Goal: Information Seeking & Learning: Learn about a topic

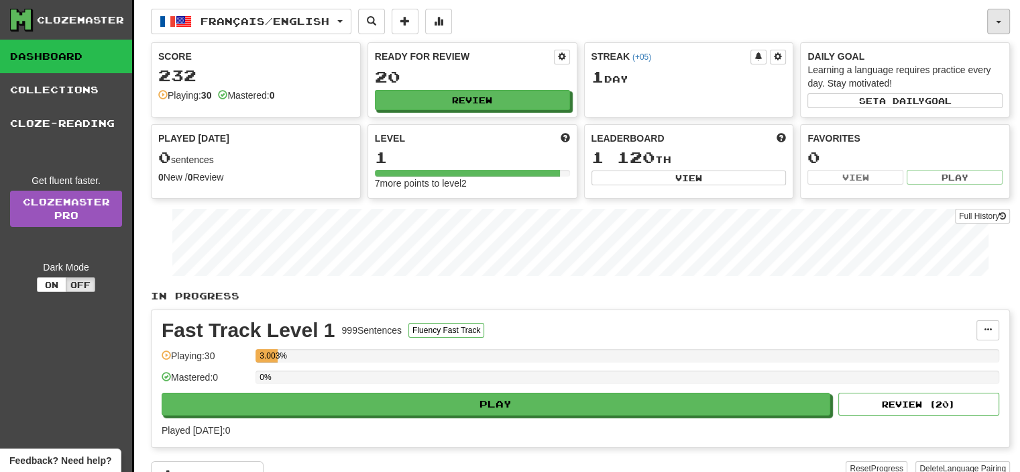
click at [997, 25] on button "button" at bounding box center [998, 21] width 23 height 25
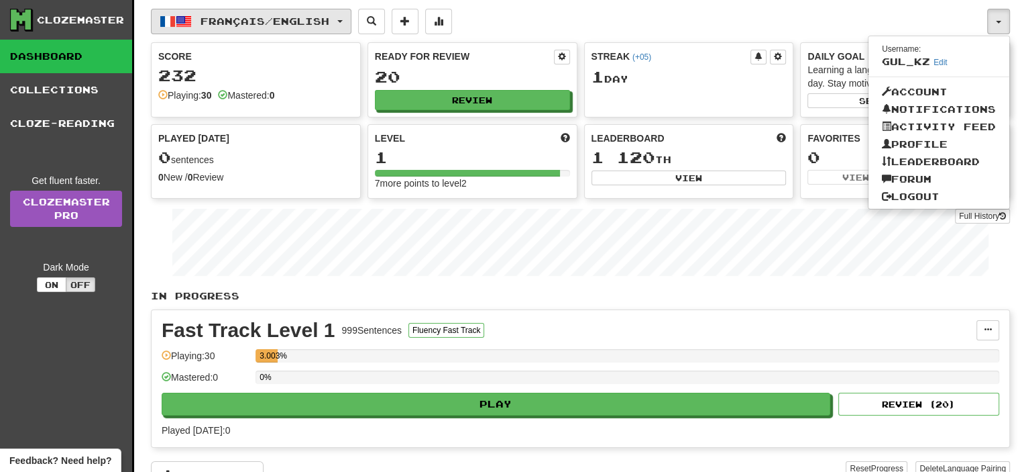
click at [318, 23] on span "Français / English" at bounding box center [265, 20] width 129 height 11
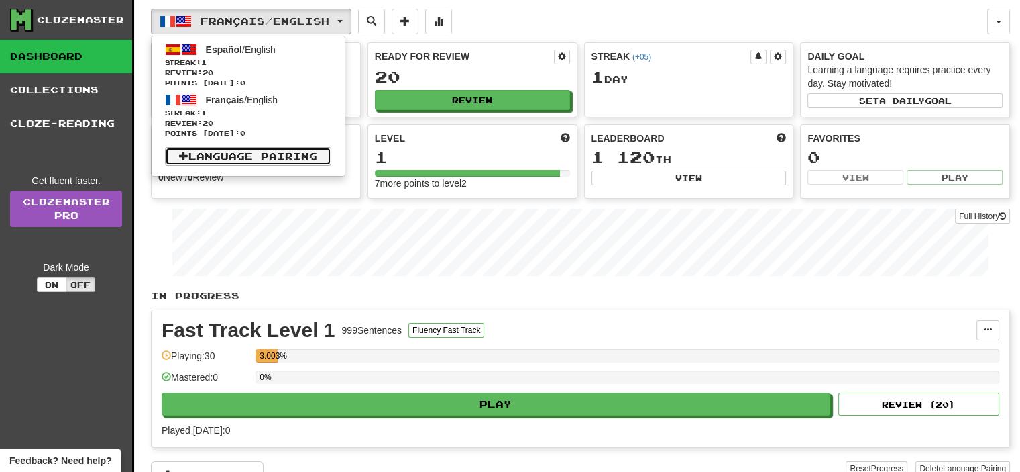
click at [268, 156] on link "Language Pairing" at bounding box center [248, 156] width 166 height 19
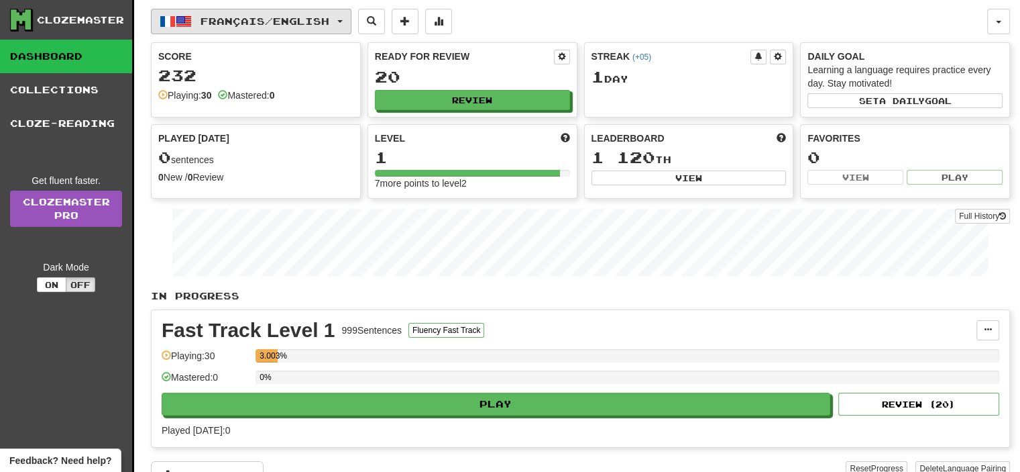
click at [301, 26] on span "Français / English" at bounding box center [265, 20] width 129 height 11
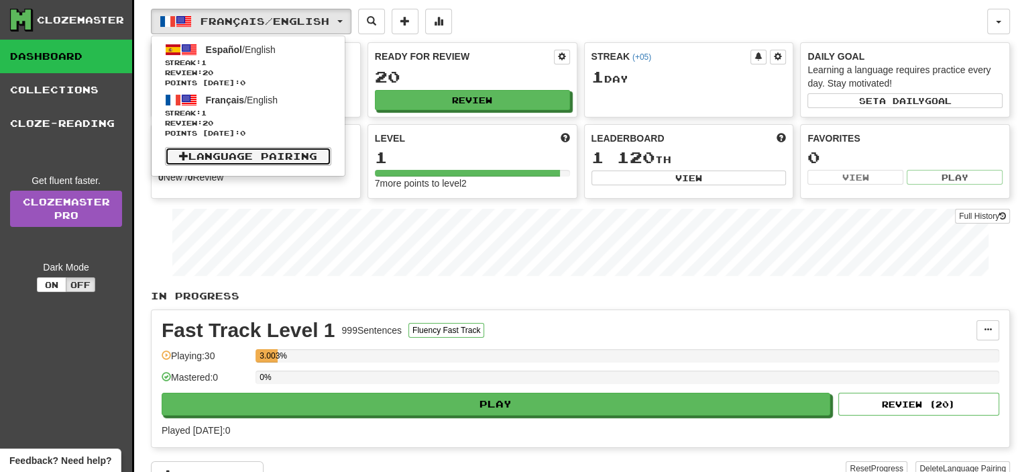
click at [263, 152] on link "Language Pairing" at bounding box center [248, 156] width 166 height 19
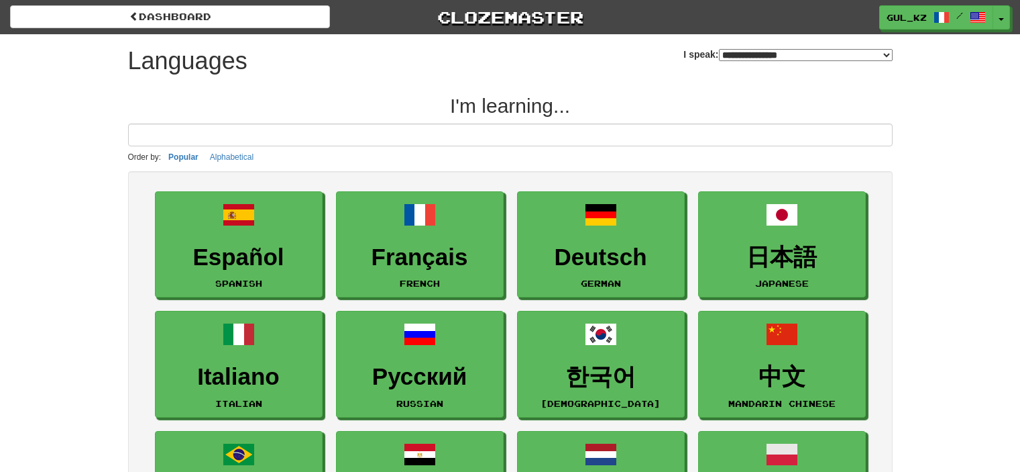
select select "*******"
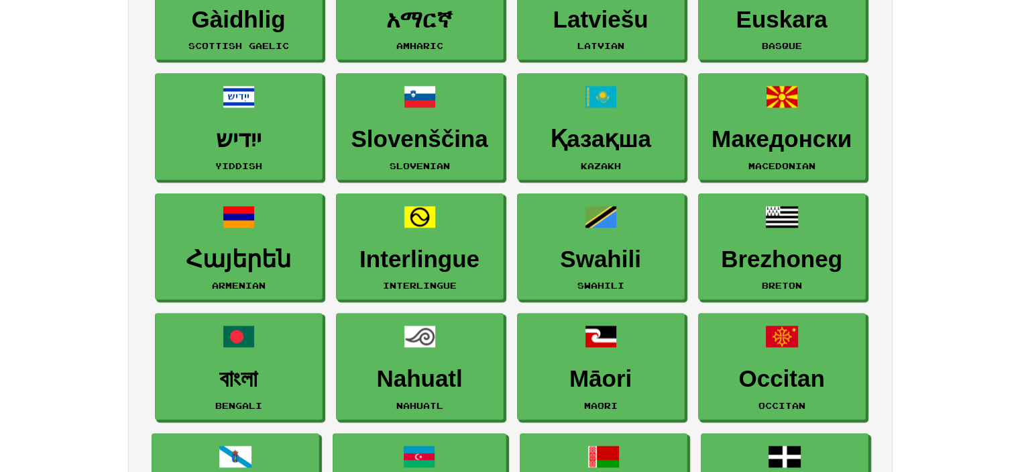
scroll to position [1677, 0]
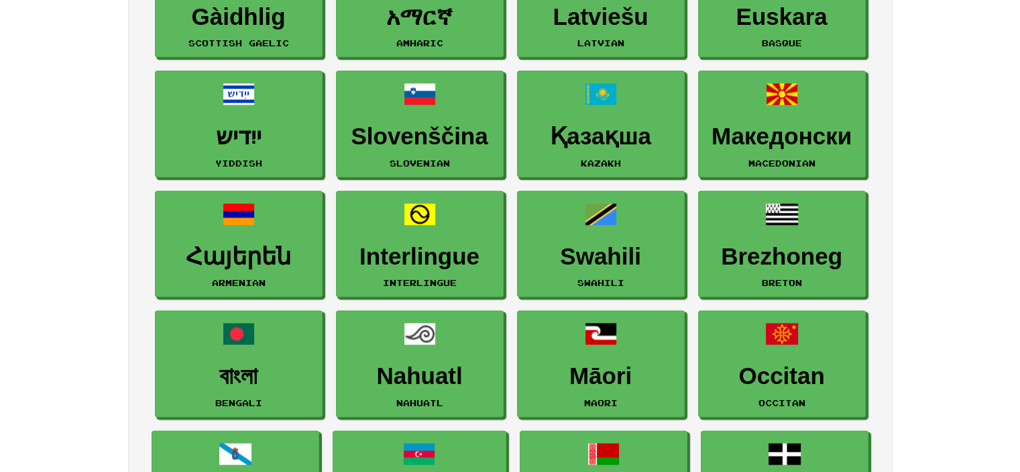
drag, startPoint x: 635, startPoint y: 117, endPoint x: 924, endPoint y: 129, distance: 289.3
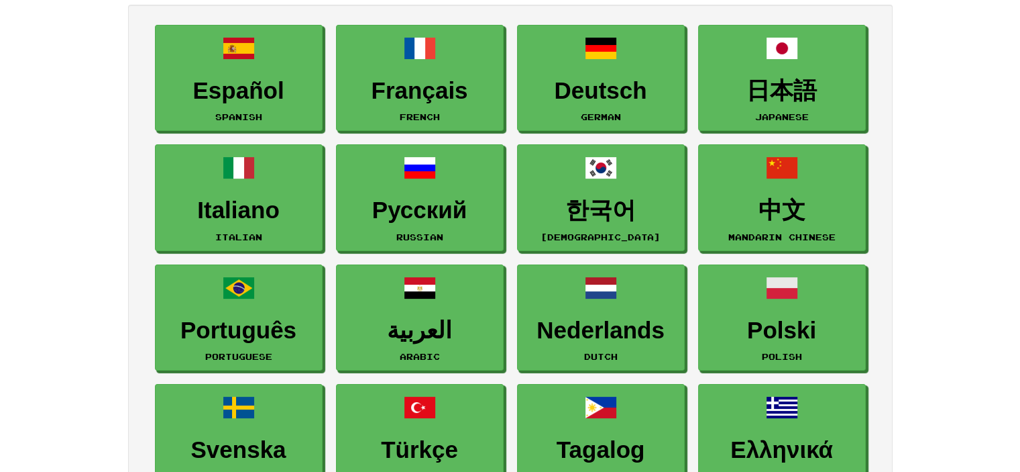
scroll to position [134, 0]
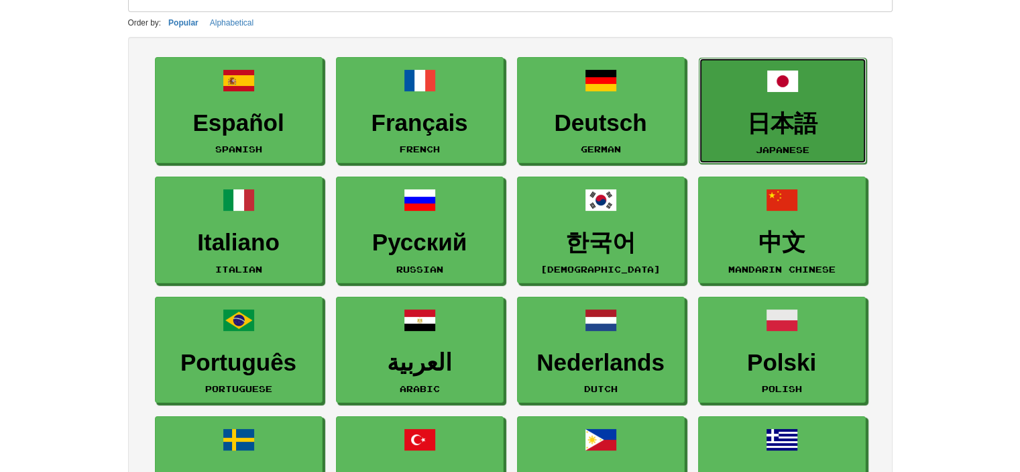
click at [762, 111] on h3 "日本語" at bounding box center [782, 124] width 153 height 26
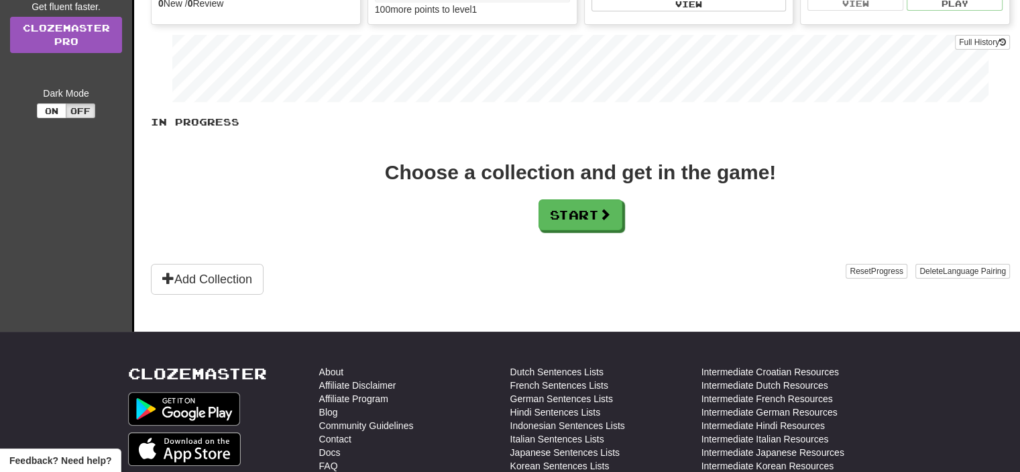
scroll to position [201, 0]
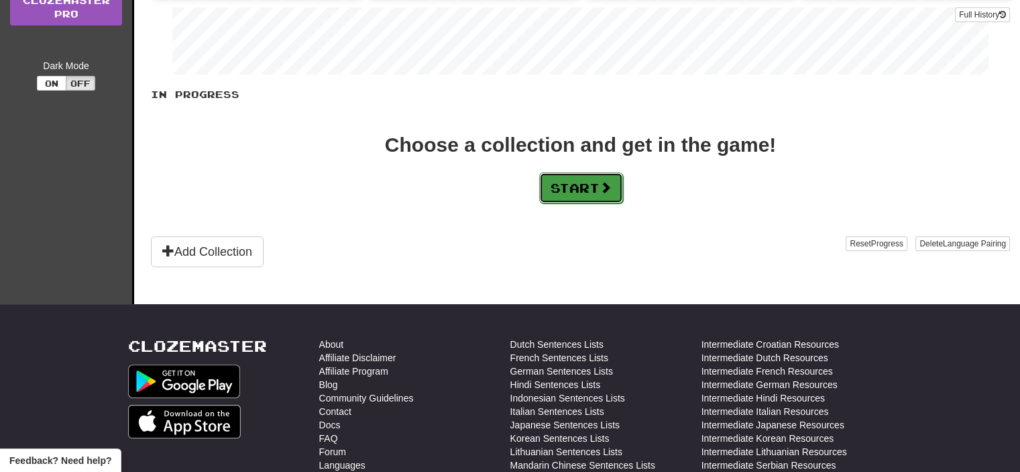
click at [569, 186] on button "Start" at bounding box center [581, 187] width 84 height 31
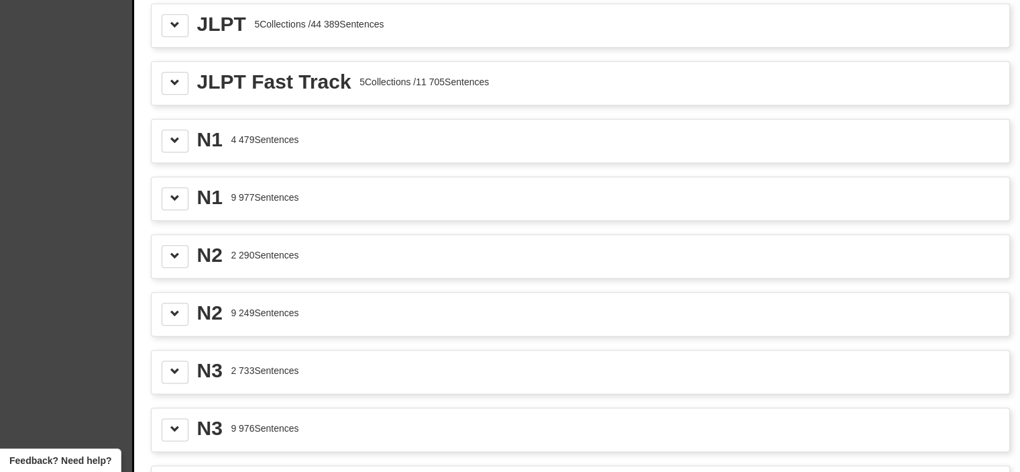
scroll to position [1610, 0]
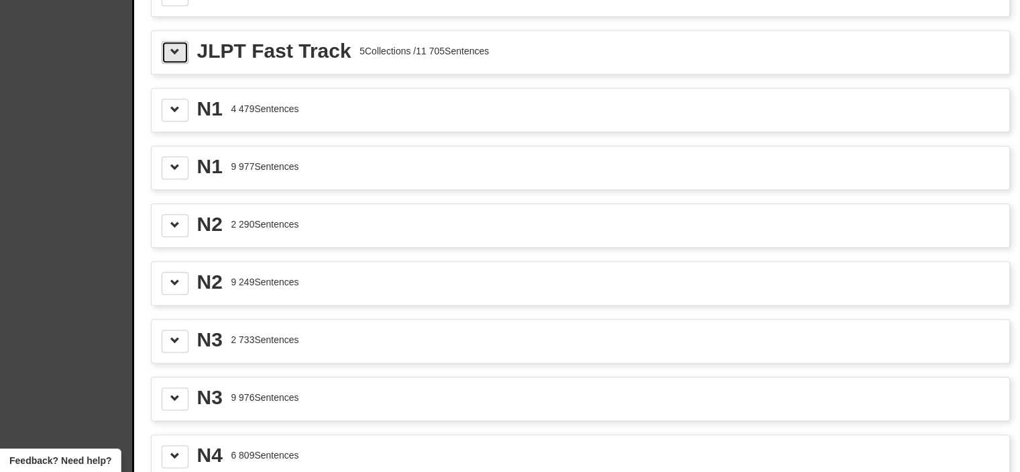
click at [173, 47] on span at bounding box center [174, 51] width 9 height 9
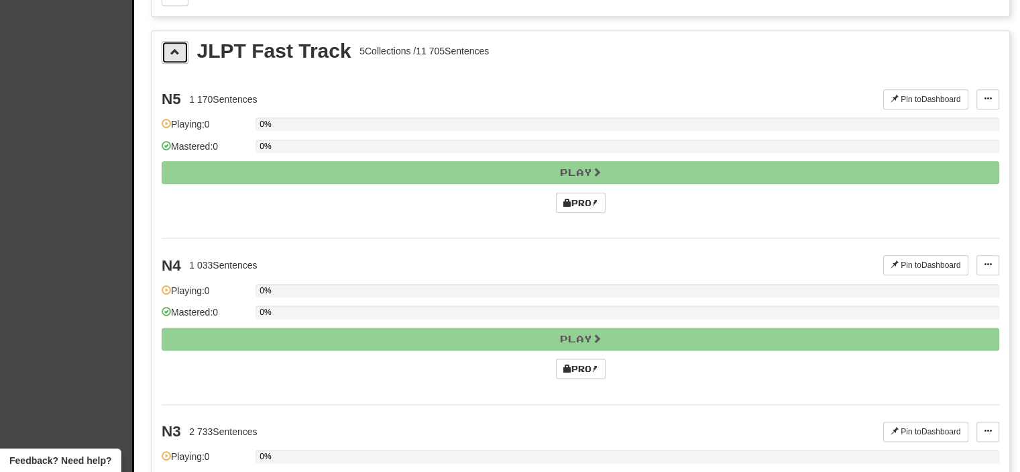
click at [173, 47] on span at bounding box center [174, 51] width 9 height 9
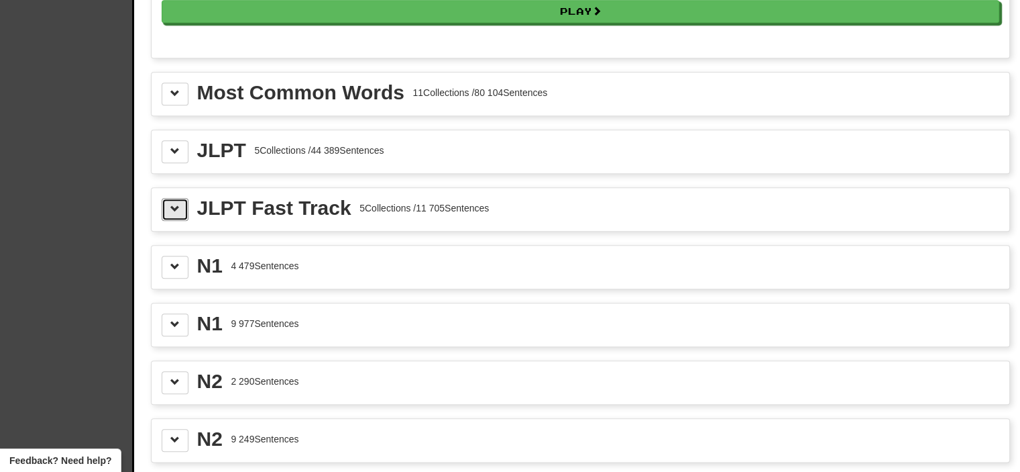
scroll to position [1274, 0]
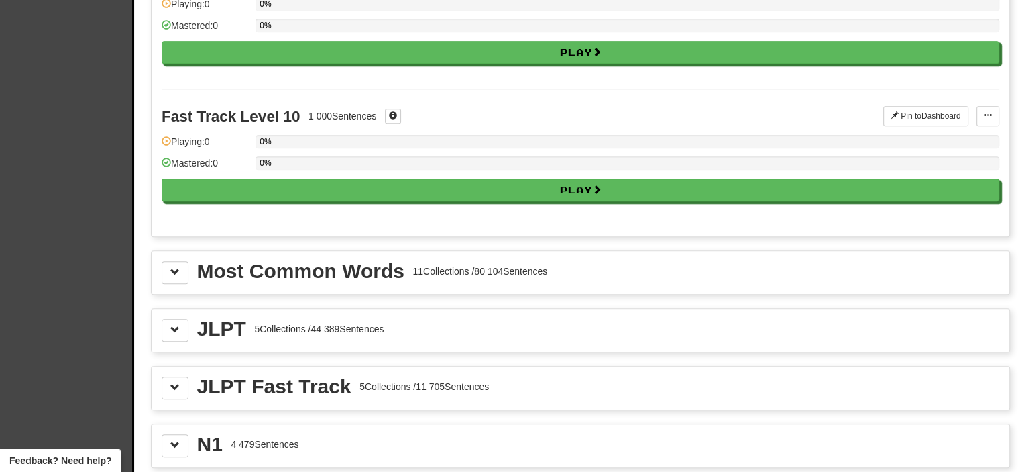
click at [351, 268] on div "Most Common Words" at bounding box center [300, 271] width 207 height 20
click at [175, 268] on span at bounding box center [174, 271] width 9 height 9
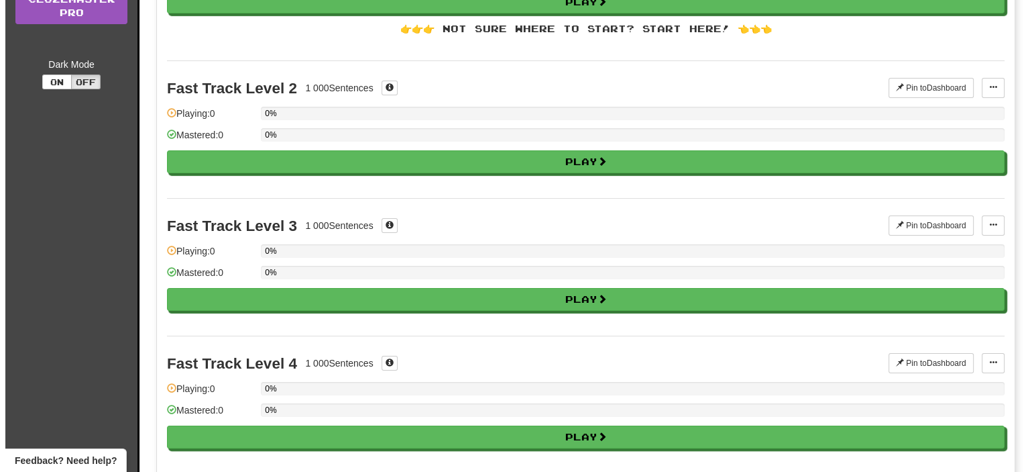
scroll to position [0, 0]
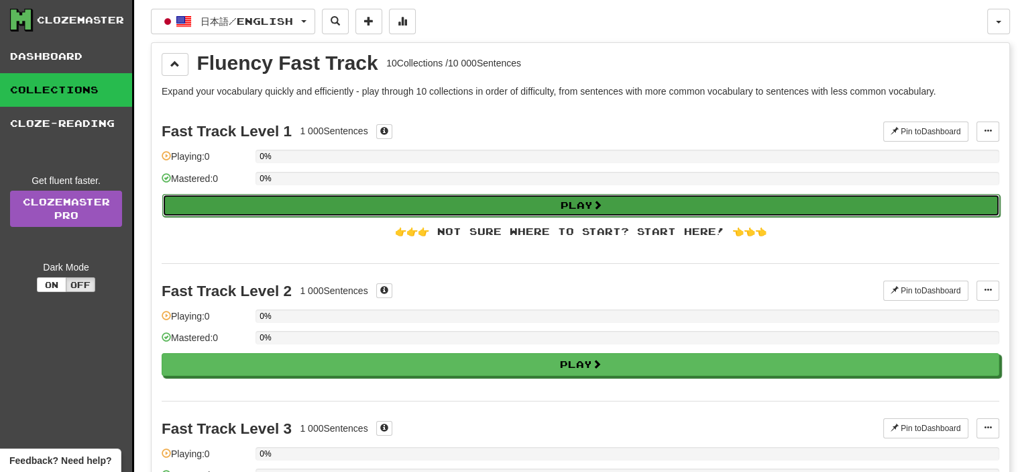
click at [617, 197] on button "Play" at bounding box center [581, 205] width 838 height 23
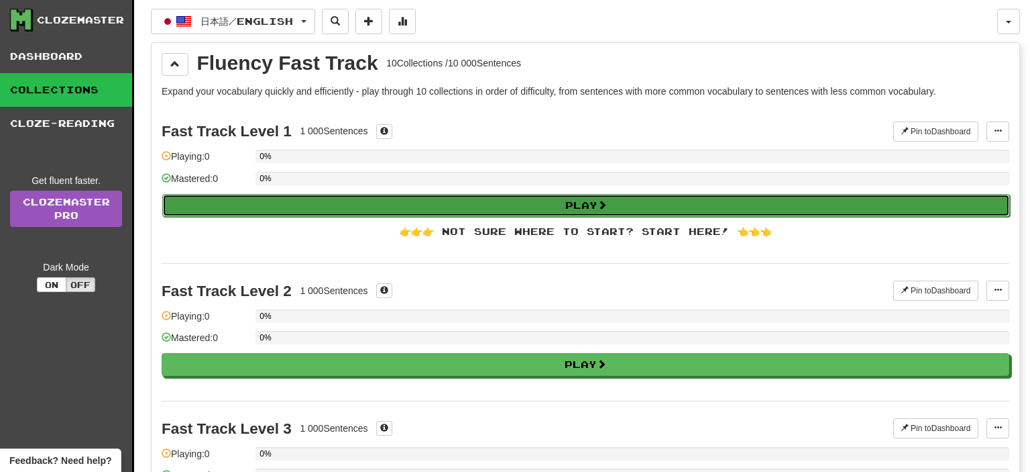
select select "**"
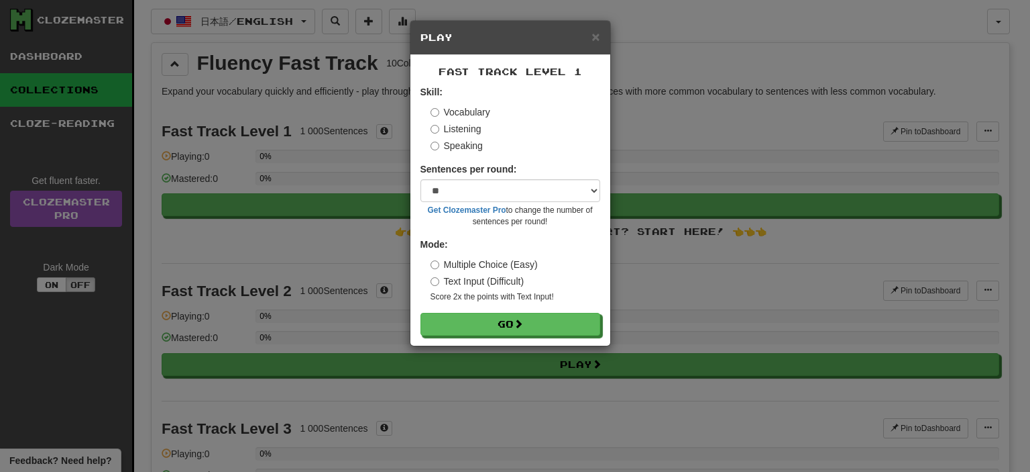
click at [482, 279] on label "Text Input (Difficult)" at bounding box center [478, 280] width 94 height 13
click at [477, 326] on button "Go" at bounding box center [511, 324] width 180 height 23
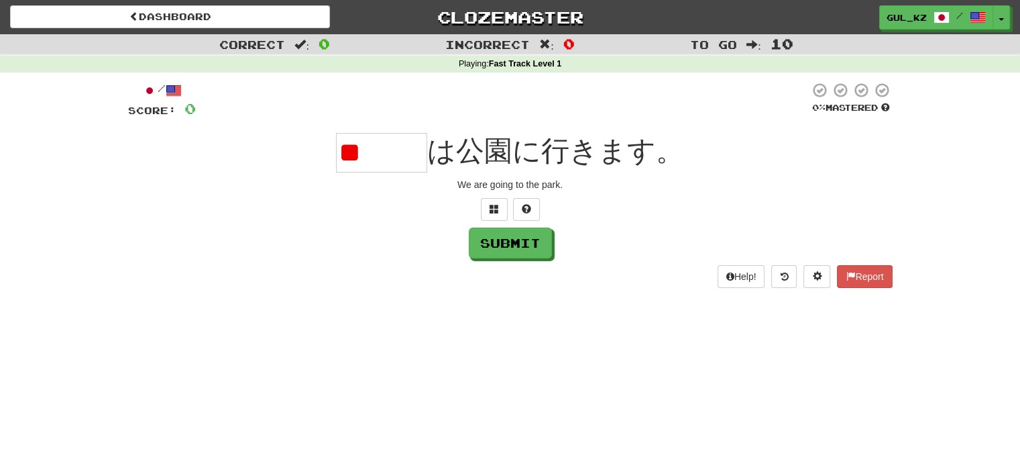
type input "*"
click at [399, 166] on input "text" at bounding box center [381, 153] width 91 height 40
click at [397, 164] on input "text" at bounding box center [381, 153] width 91 height 40
click at [531, 201] on button at bounding box center [526, 209] width 27 height 23
click at [413, 155] on input "*" at bounding box center [381, 153] width 91 height 40
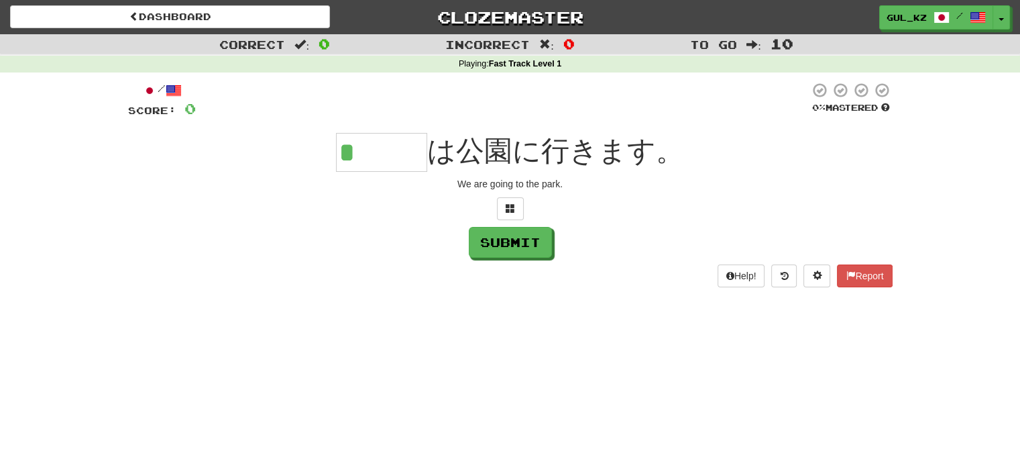
drag, startPoint x: 397, startPoint y: 158, endPoint x: 397, endPoint y: 149, distance: 9.4
click at [397, 158] on input "*" at bounding box center [381, 152] width 91 height 39
type input "***"
click at [668, 218] on div at bounding box center [510, 208] width 765 height 23
click at [511, 241] on button "Submit" at bounding box center [511, 242] width 83 height 31
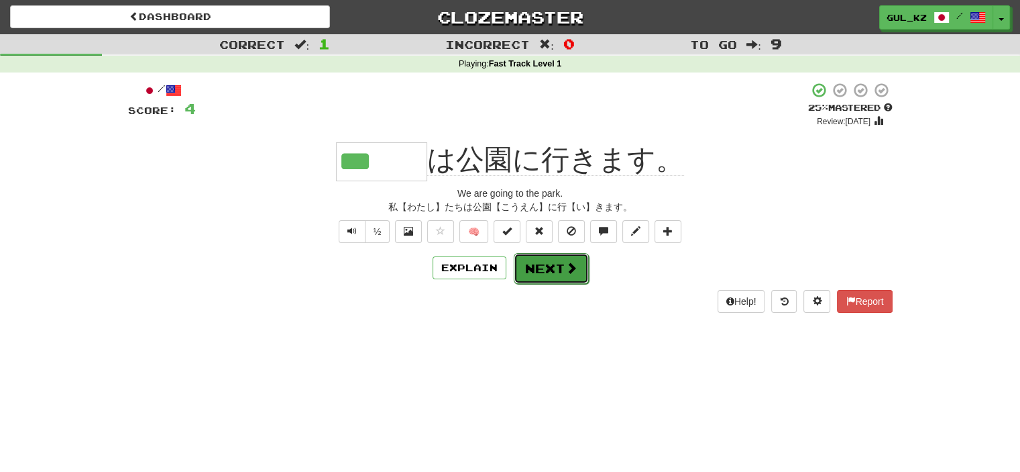
click at [542, 273] on button "Next" at bounding box center [551, 268] width 75 height 31
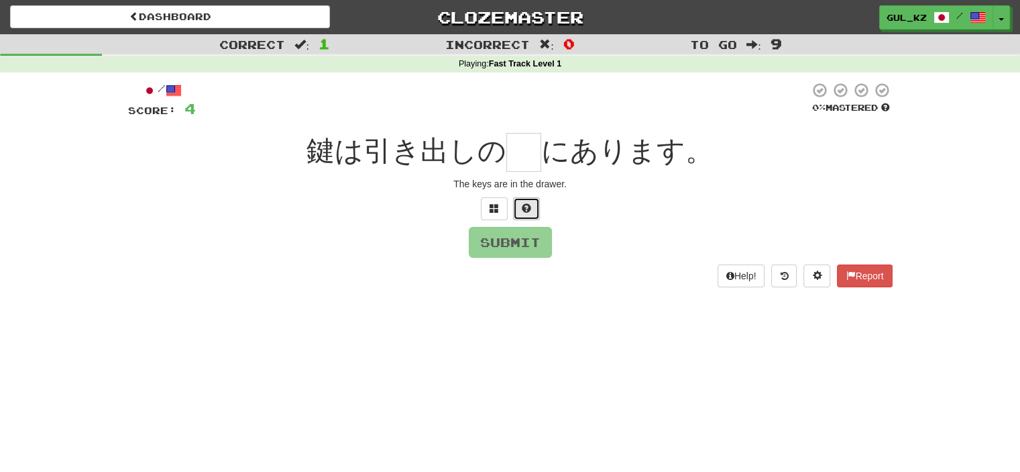
click at [525, 210] on span at bounding box center [526, 207] width 9 height 9
type input "*"
click at [993, 17] on link "Gul_kz /" at bounding box center [937, 18] width 114 height 24
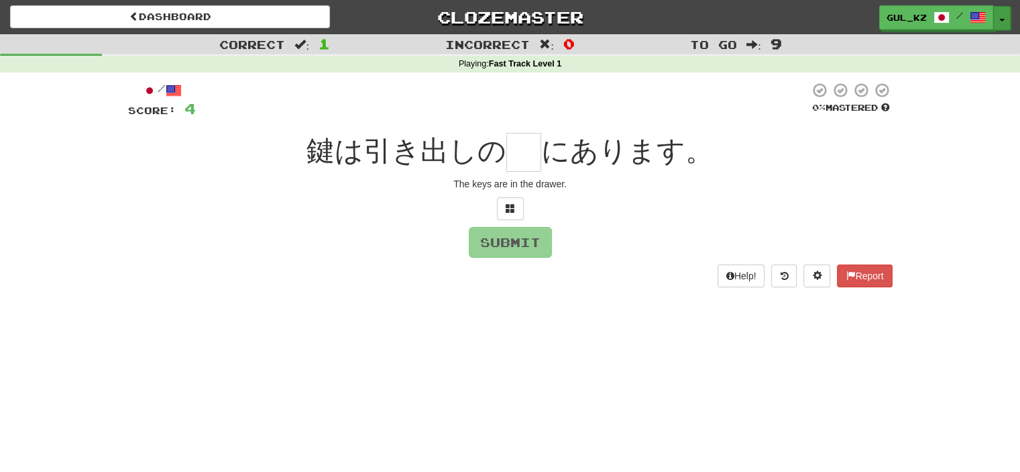
click at [1002, 21] on button "Toggle Dropdown" at bounding box center [1001, 18] width 17 height 24
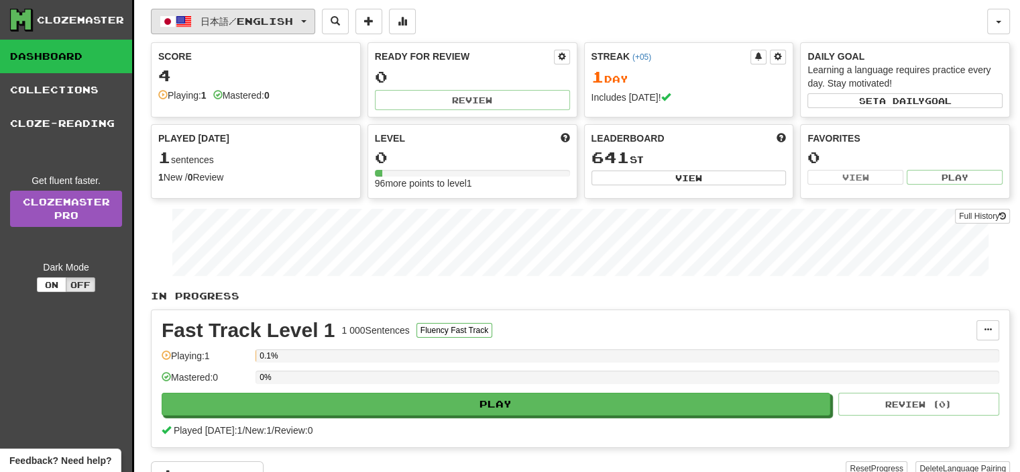
click at [308, 26] on button "日本語 / English" at bounding box center [233, 21] width 164 height 25
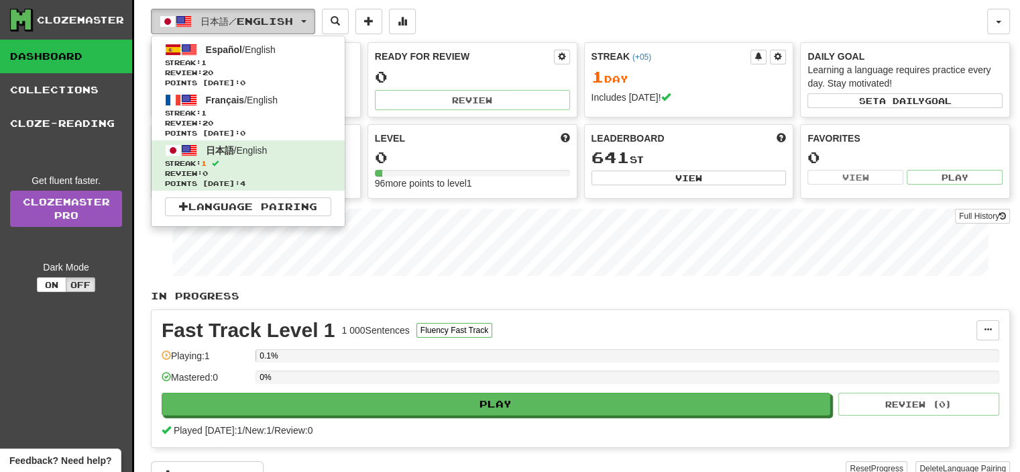
click at [311, 25] on button "日本語 / English" at bounding box center [233, 21] width 164 height 25
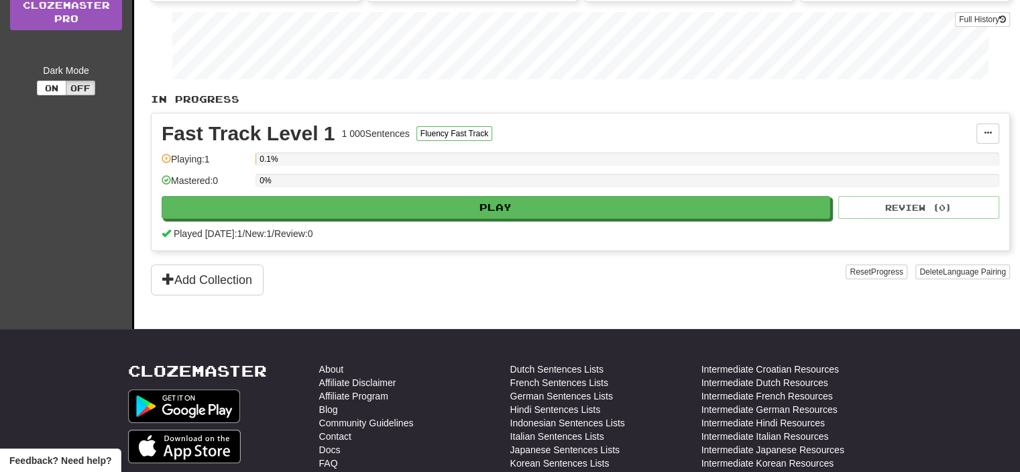
scroll to position [201, 0]
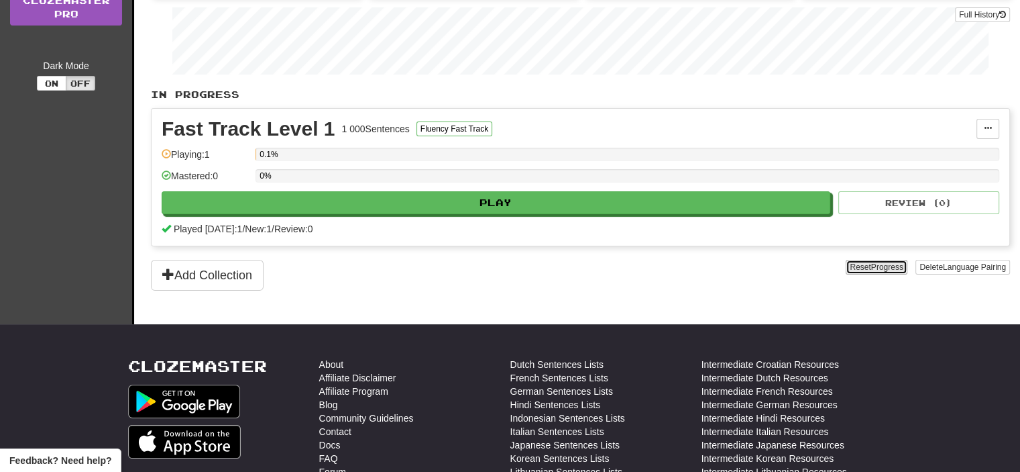
click at [874, 265] on span "Progress" at bounding box center [887, 266] width 32 height 9
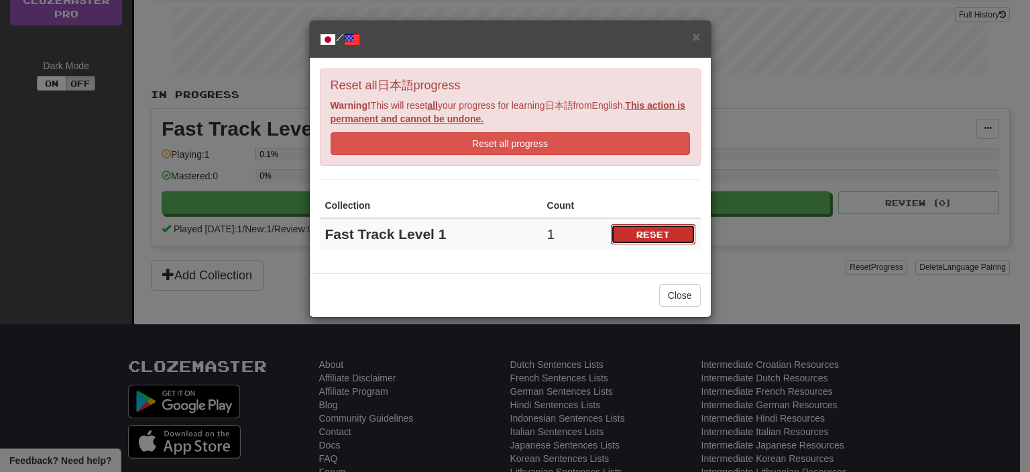
click at [657, 235] on button "Reset" at bounding box center [653, 234] width 85 height 20
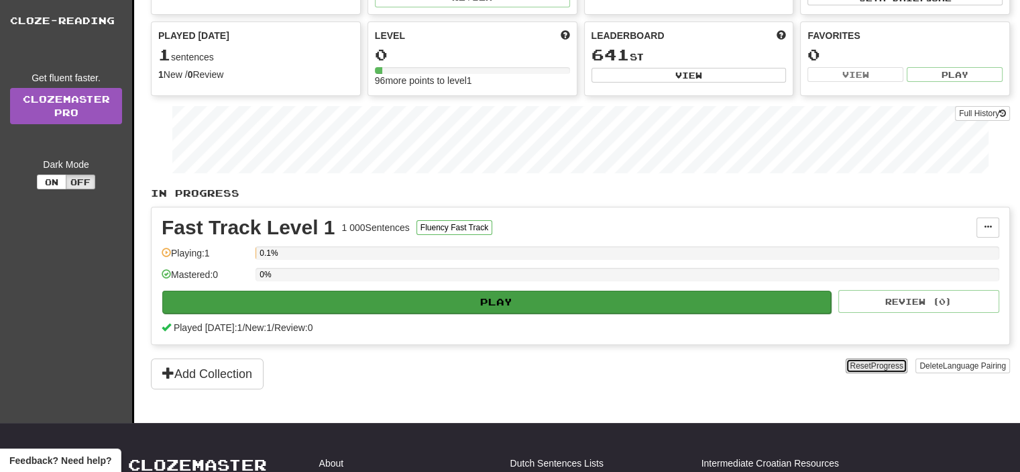
scroll to position [0, 0]
